Goal: Task Accomplishment & Management: Manage account settings

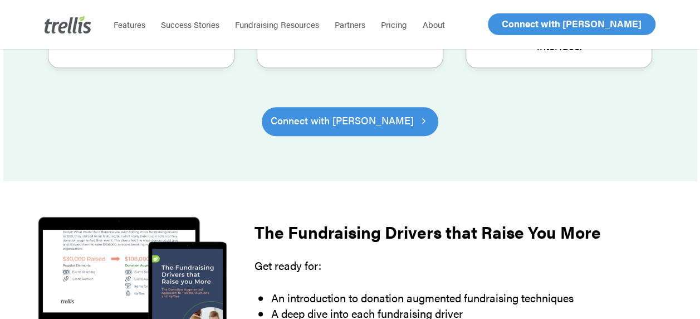
scroll to position [278, 0]
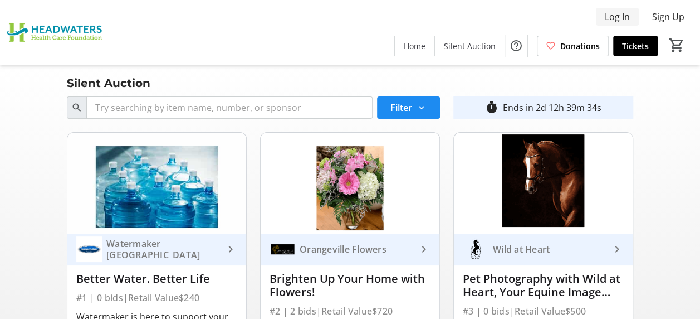
click at [626, 14] on span "Log In" at bounding box center [617, 16] width 25 height 13
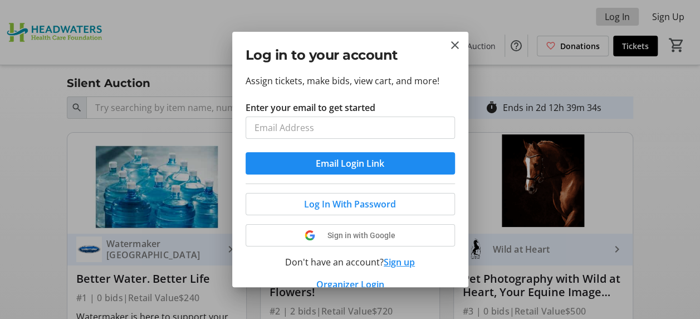
click at [626, 14] on div at bounding box center [350, 159] width 700 height 319
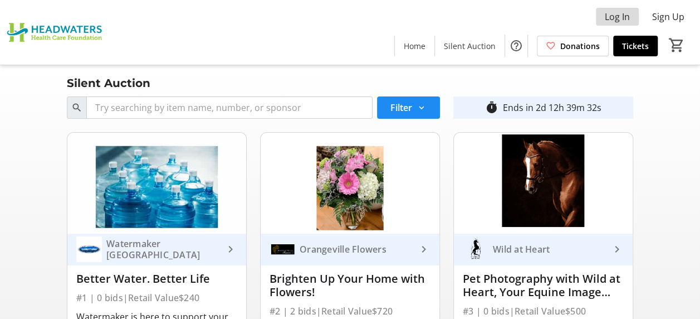
click at [625, 14] on span "Log In" at bounding box center [617, 16] width 25 height 13
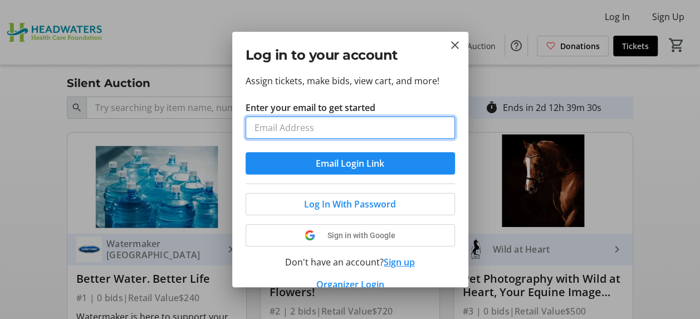
click at [276, 128] on input "Enter your email to get started" at bounding box center [350, 127] width 209 height 22
type input "robin.mccallum@rogers.com"
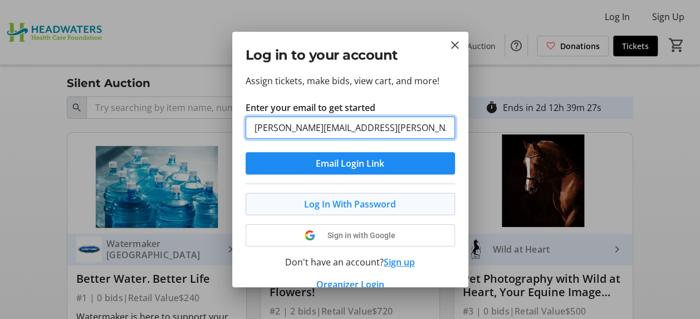
scroll to position [16, 0]
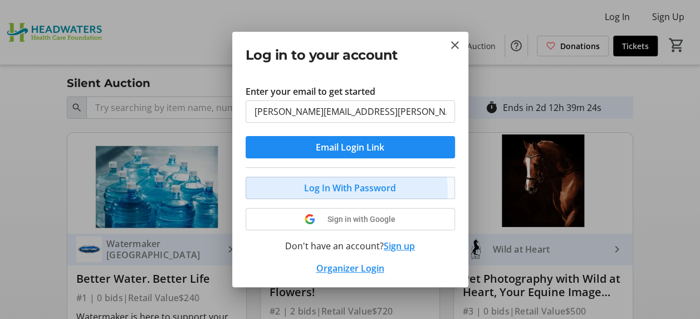
click at [340, 192] on span "Log In With Password" at bounding box center [350, 187] width 92 height 13
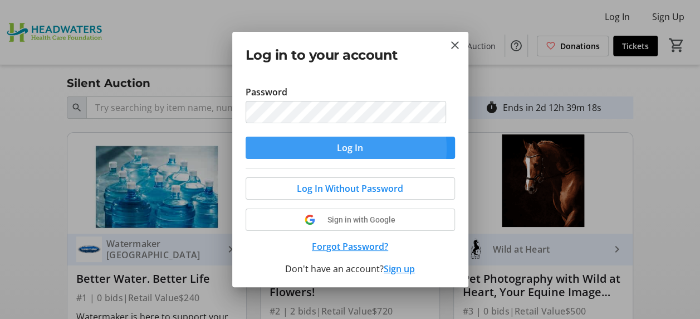
click at [340, 148] on span "Log In" at bounding box center [350, 147] width 26 height 13
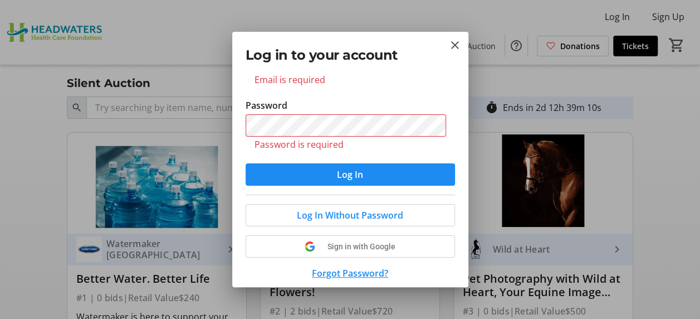
click at [347, 272] on button "Forgot Password?" at bounding box center [350, 272] width 209 height 13
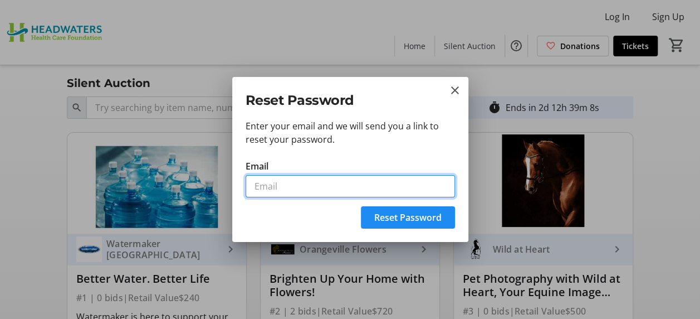
click at [266, 184] on input "Email" at bounding box center [350, 186] width 209 height 22
type input "robin.mccallum@rogers.com"
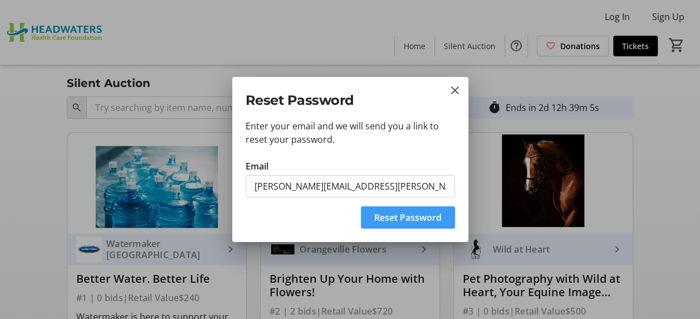
click at [385, 226] on span "submit" at bounding box center [408, 217] width 94 height 27
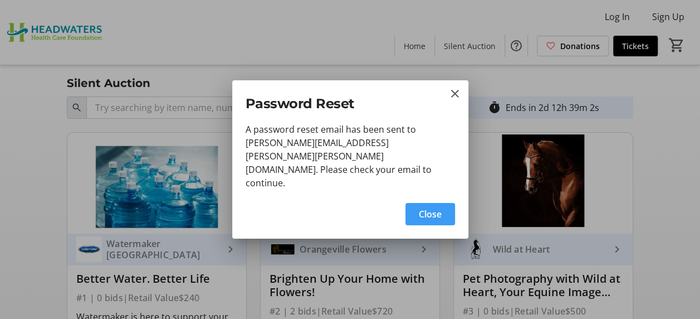
click at [419, 207] on span "Close" at bounding box center [430, 213] width 23 height 13
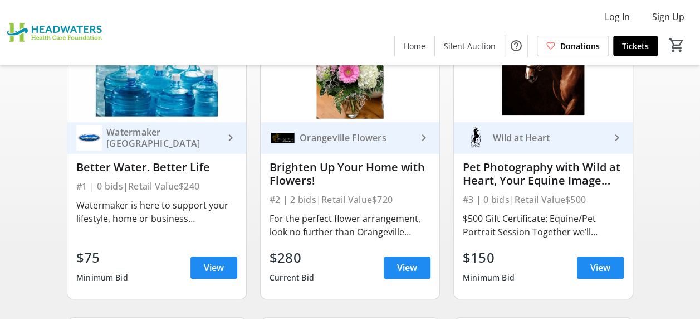
scroll to position [0, 0]
